Goal: Communication & Community: Ask a question

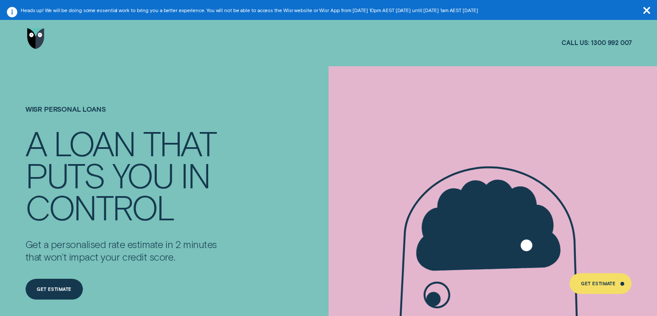
click at [25, 32] on div at bounding box center [328, 39] width 657 height 46
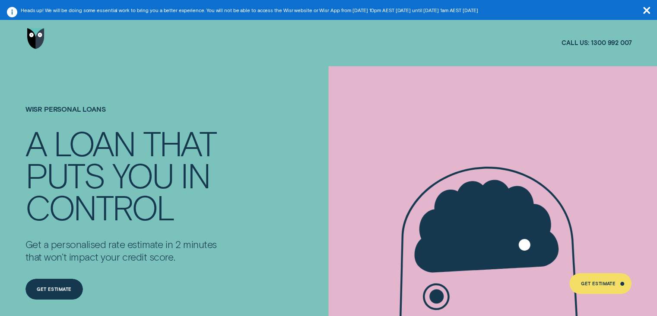
click at [29, 35] on img "Go to home page" at bounding box center [35, 38] width 17 height 21
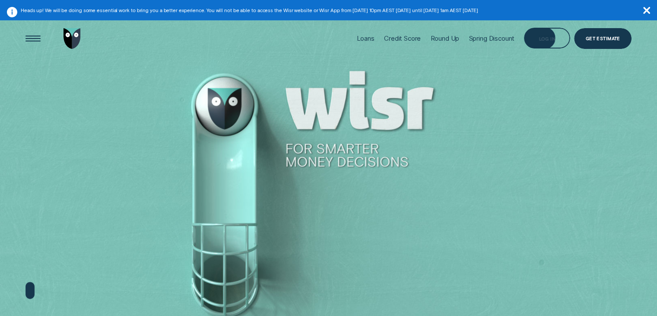
click at [549, 41] on div "Log in" at bounding box center [547, 38] width 46 height 21
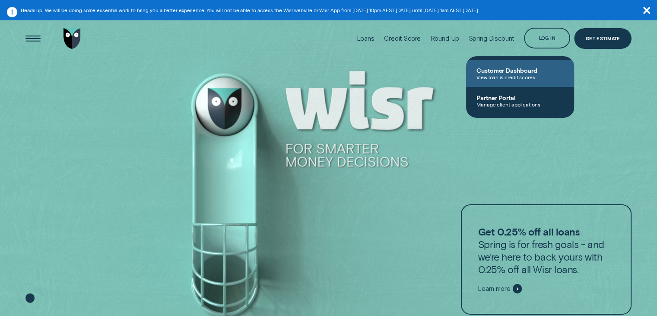
click at [525, 74] on span "View loan & credit scores" at bounding box center [520, 77] width 87 height 6
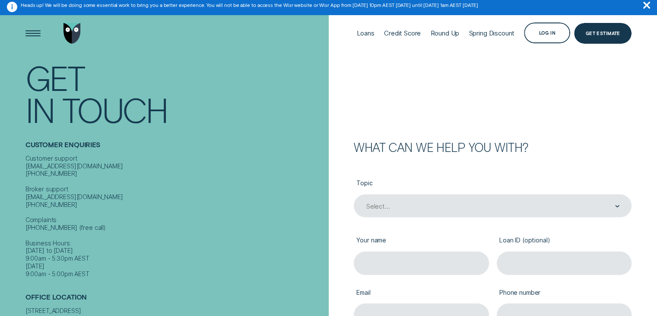
scroll to position [130, 0]
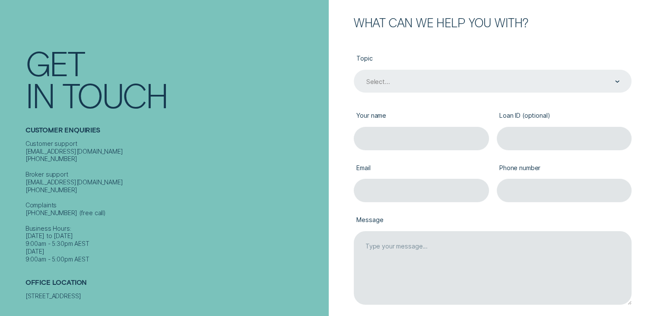
click at [428, 82] on div "Select..." at bounding box center [493, 81] width 254 height 9
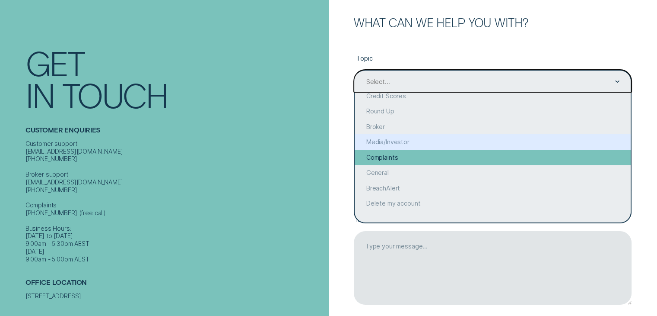
scroll to position [0, 0]
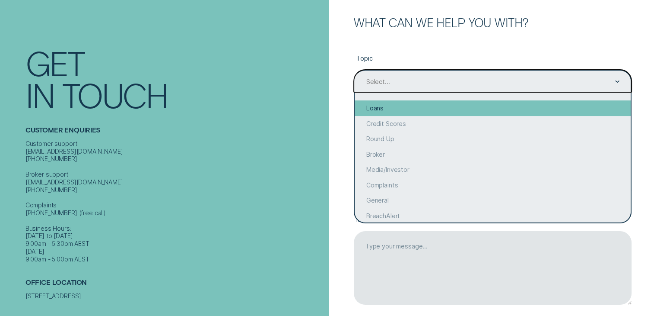
click at [398, 108] on div "Loans" at bounding box center [493, 108] width 276 height 16
type input "Loans"
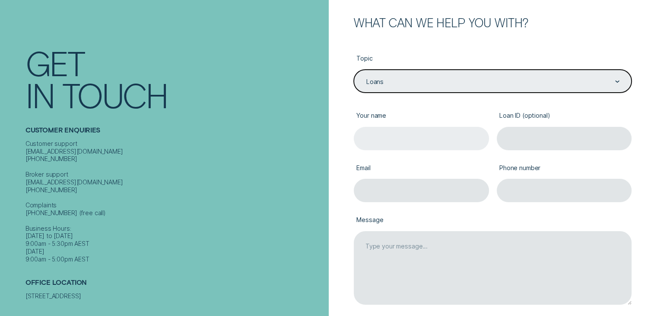
click at [398, 131] on input "Your name" at bounding box center [421, 138] width 135 height 23
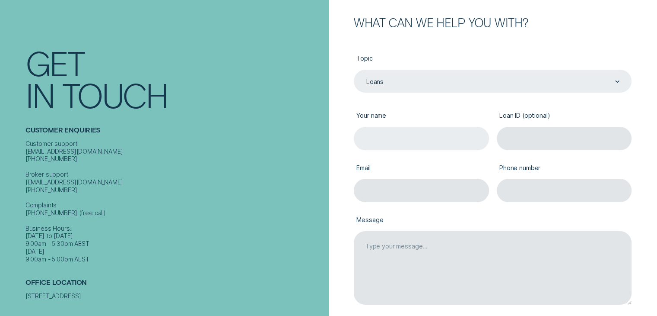
type input "Tim Bolton"
type input "tim.m.bolton@gmail.com"
type input "0423529198"
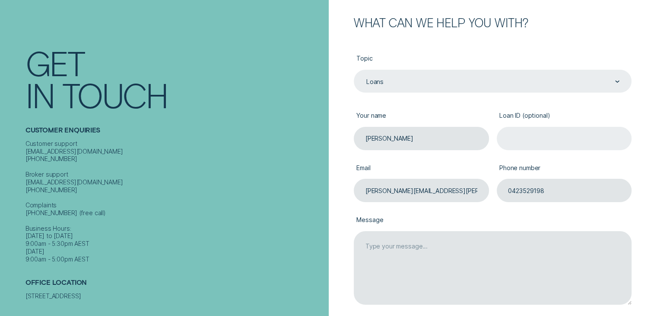
click at [546, 142] on input "Loan ID (optional)" at bounding box center [564, 138] width 135 height 23
paste input "864672"
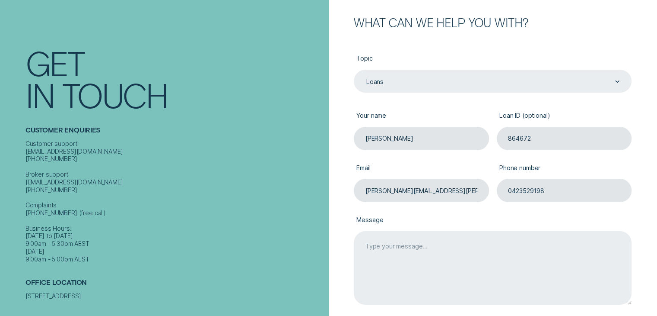
type input "864672"
click at [437, 262] on textarea "Message" at bounding box center [493, 268] width 278 height 74
click at [465, 252] on textarea "Message" at bounding box center [493, 268] width 278 height 74
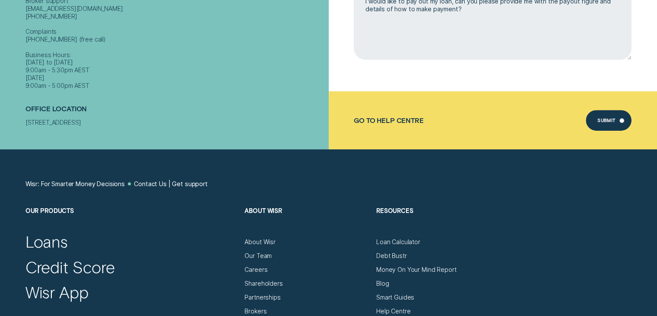
scroll to position [303, 0]
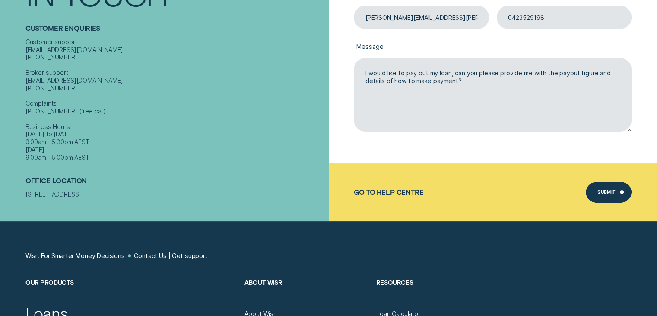
type textarea "I would like to pay out my loan, can you please provide me with the payout figu…"
click at [615, 191] on div "Submit" at bounding box center [607, 193] width 18 height 4
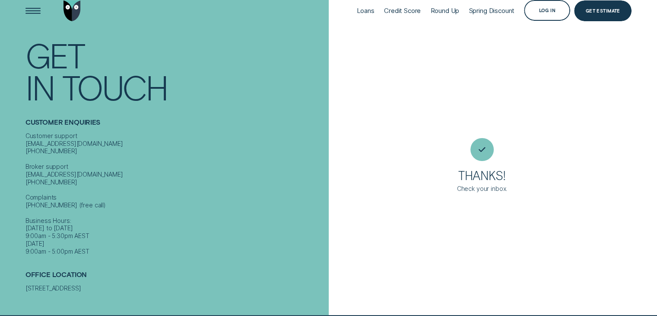
scroll to position [27, 0]
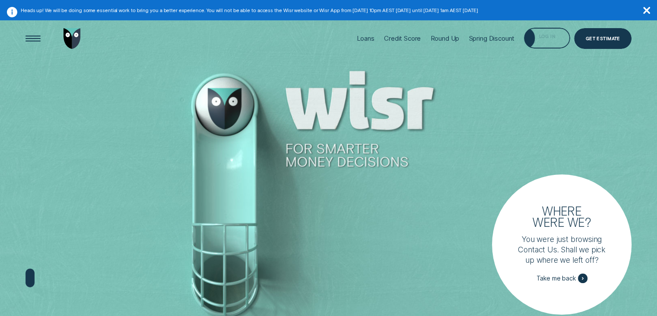
click at [549, 42] on div "Log in" at bounding box center [547, 38] width 46 height 21
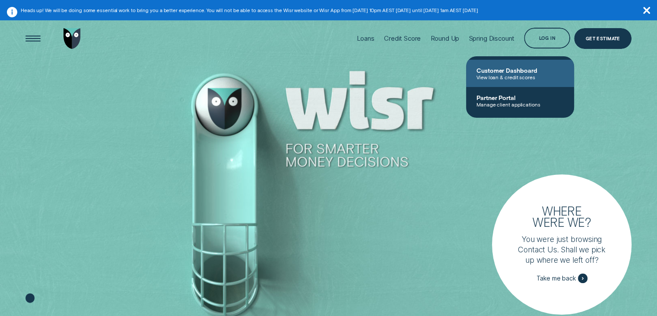
click at [522, 71] on span "Customer Dashboard" at bounding box center [520, 70] width 87 height 7
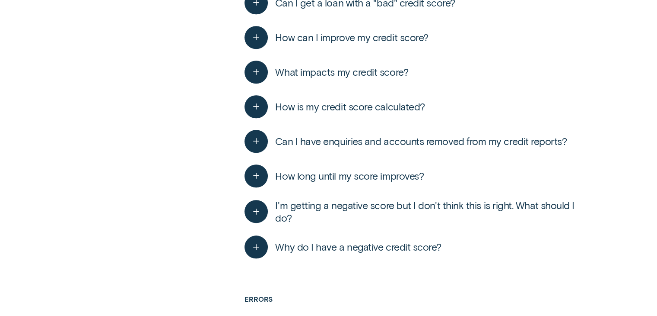
scroll to position [908, 0]
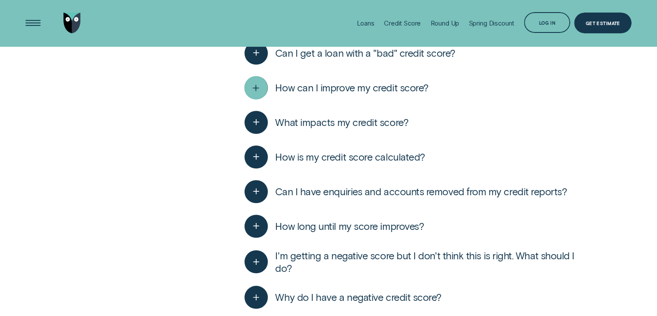
click at [259, 86] on icon "button" at bounding box center [256, 87] width 12 height 13
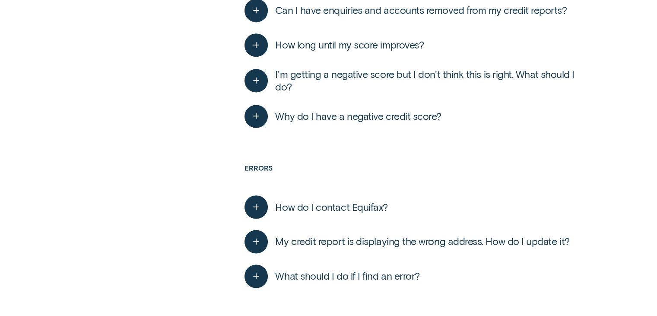
scroll to position [1340, 0]
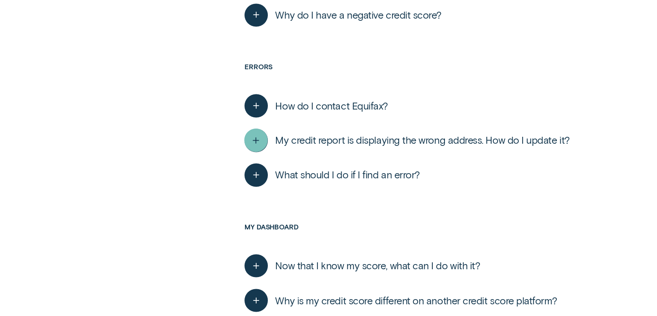
click at [255, 140] on icon "button" at bounding box center [256, 140] width 12 height 13
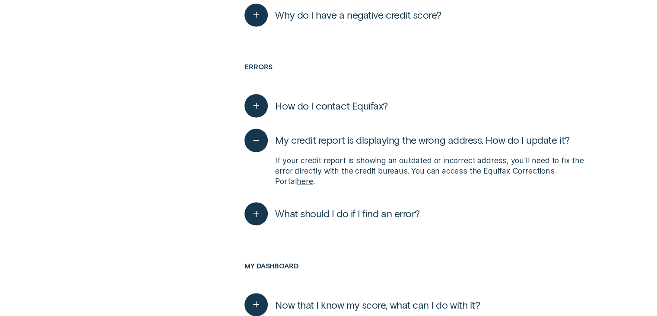
click at [297, 181] on link "here" at bounding box center [305, 180] width 16 height 9
